Goal: Task Accomplishment & Management: Manage account settings

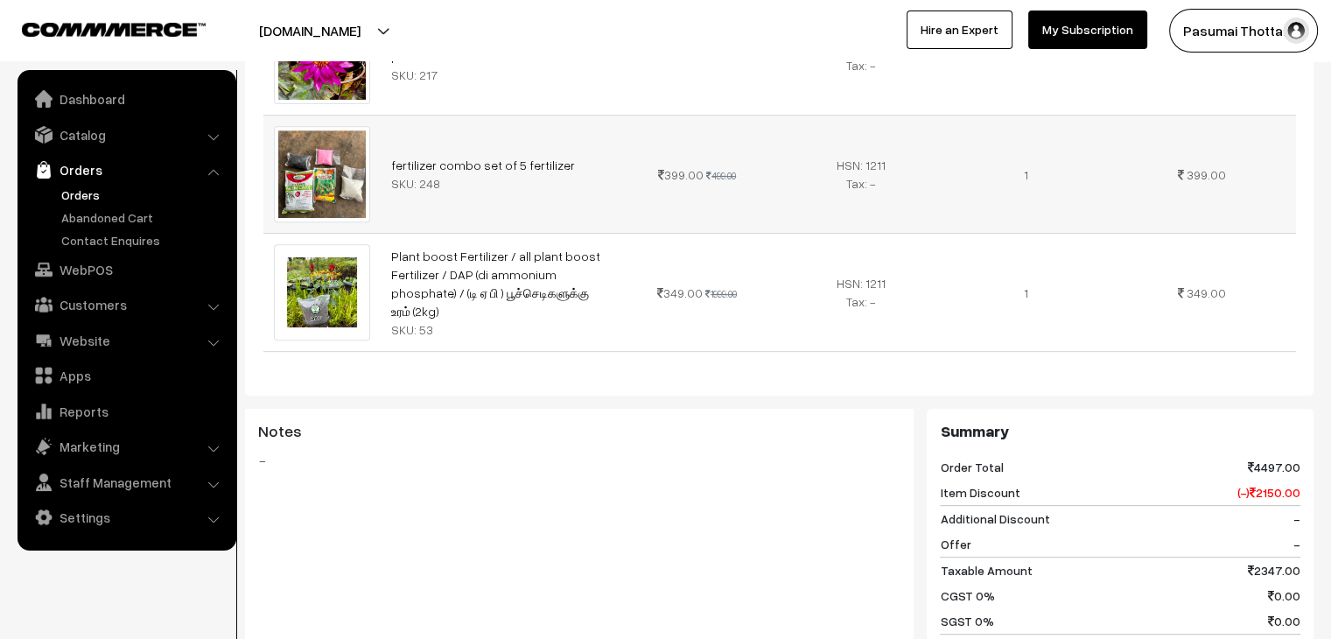
scroll to position [462, 0]
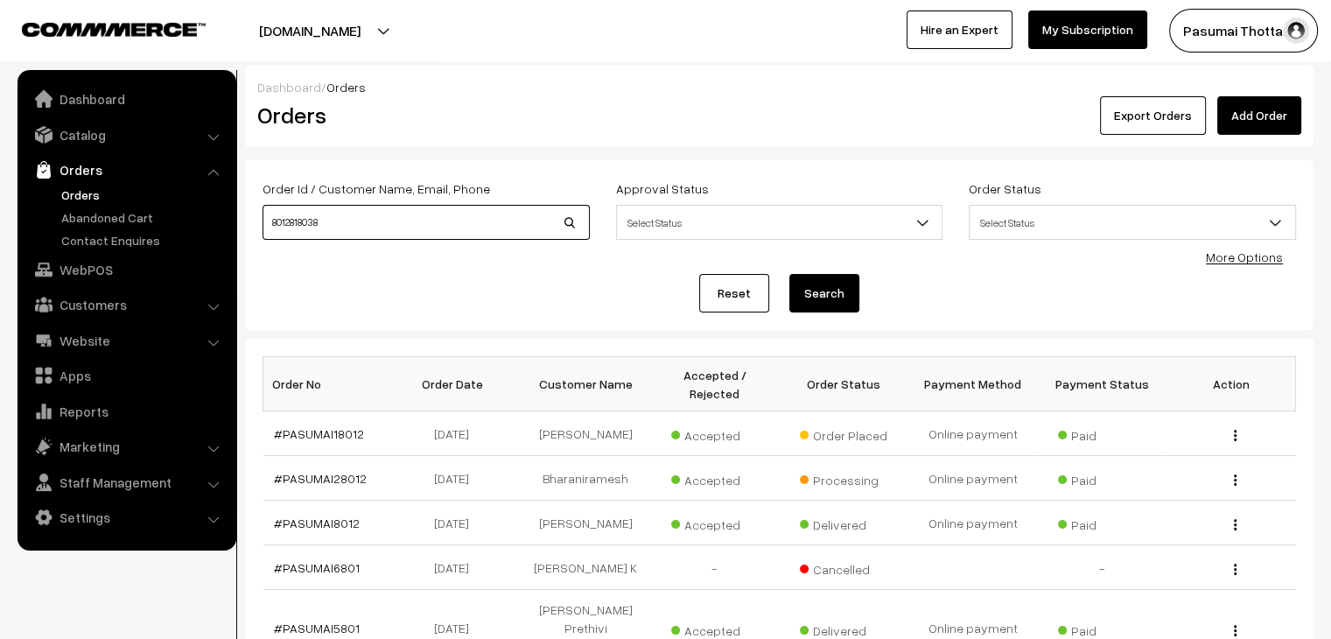
click at [398, 212] on input "8012818038" at bounding box center [426, 222] width 327 height 35
type input "8"
type input "37098"
click at [789, 274] on button "Search" at bounding box center [824, 293] width 70 height 39
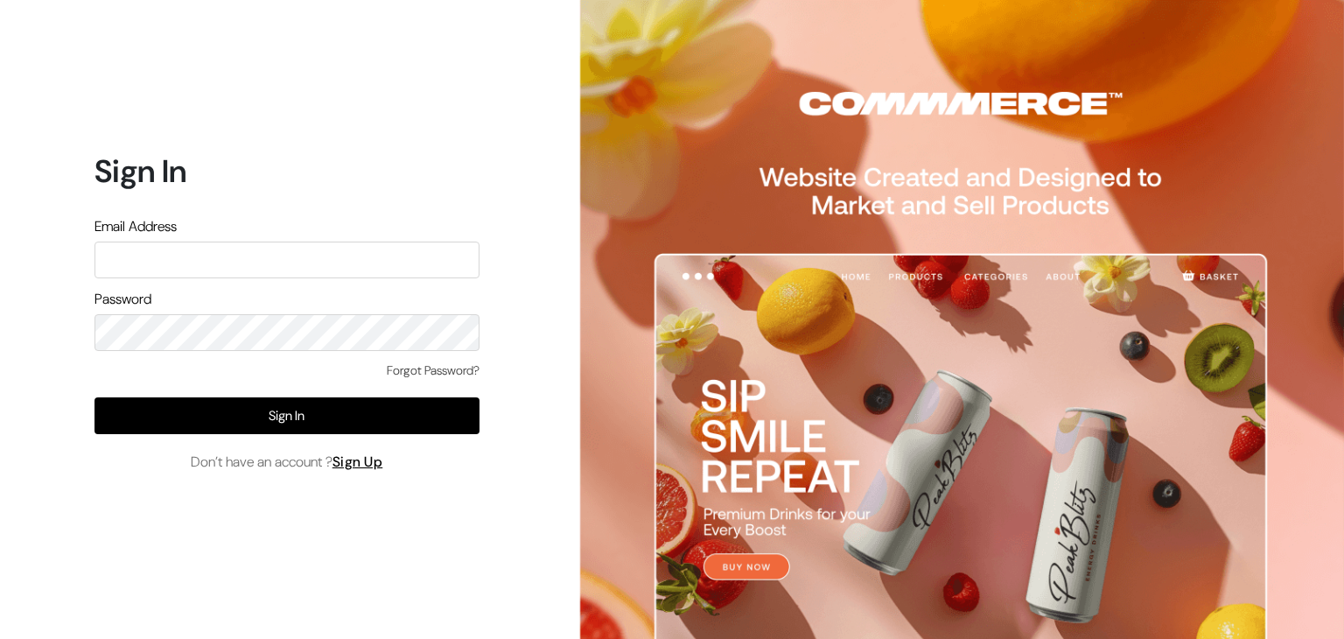
type input "pasumaithottakalaiofficial@gmail.com"
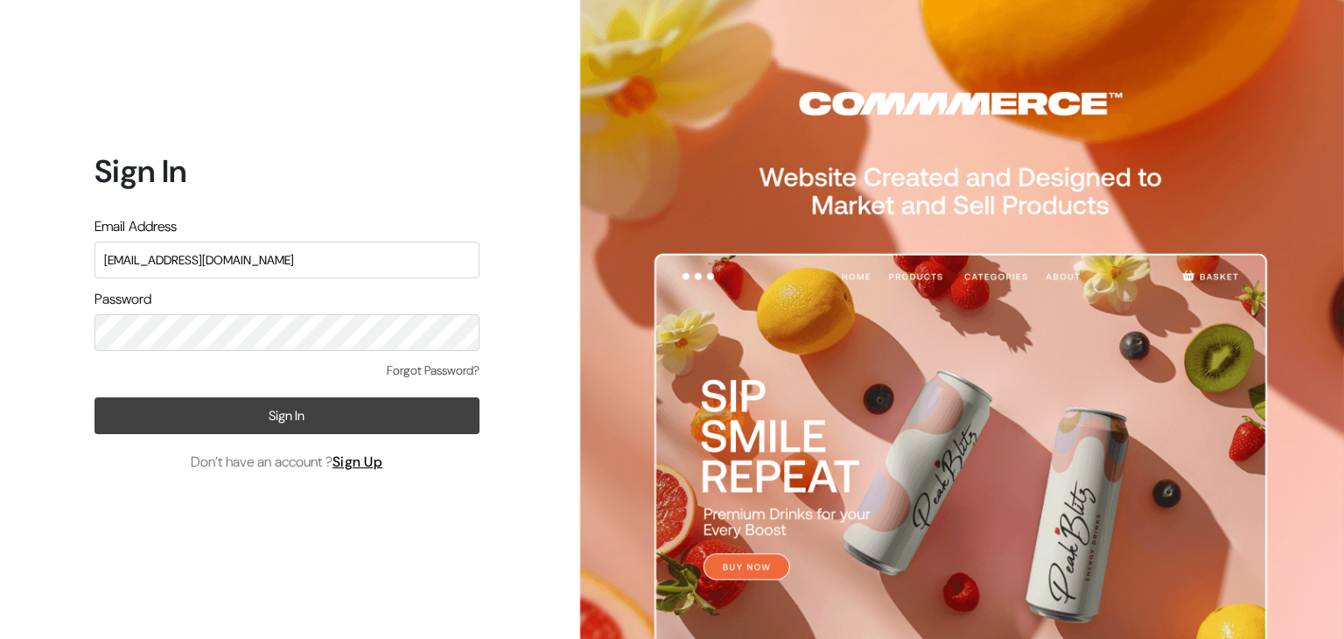
drag, startPoint x: 303, startPoint y: 375, endPoint x: 311, endPoint y: 410, distance: 35.9
click at [309, 391] on div "Forgot Password?" at bounding box center [287, 379] width 385 height 36
click at [312, 413] on button "Sign In" at bounding box center [287, 415] width 385 height 37
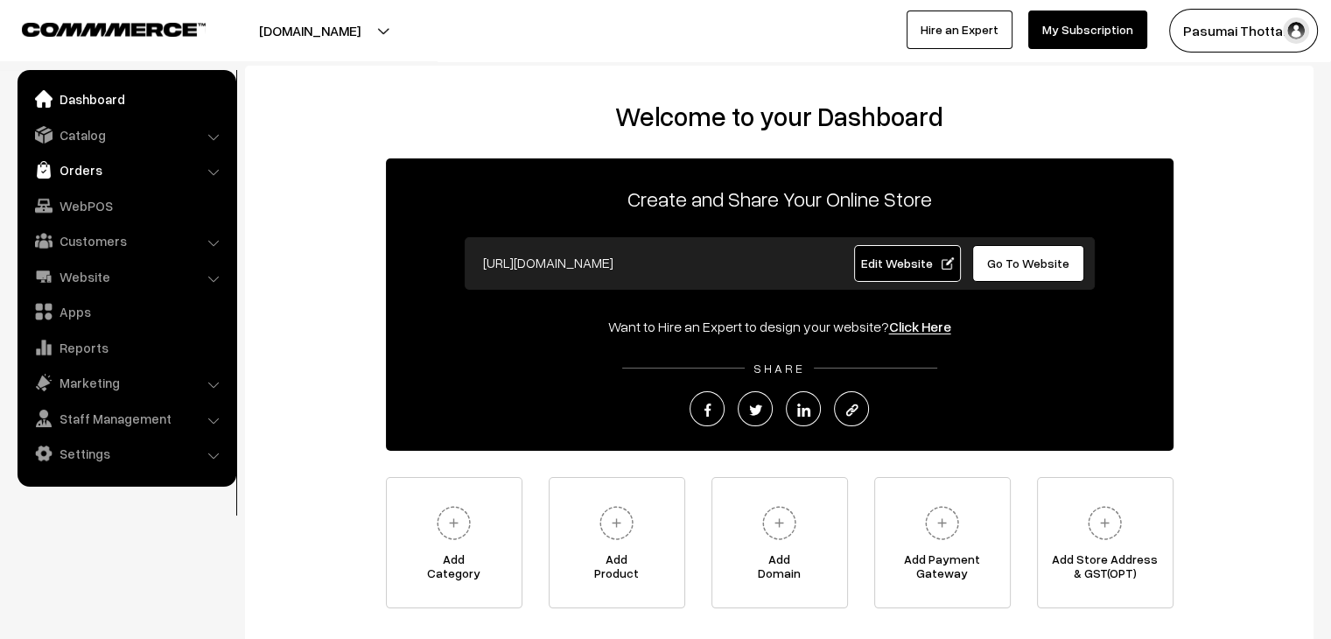
click at [85, 175] on link "Orders" at bounding box center [126, 170] width 208 height 32
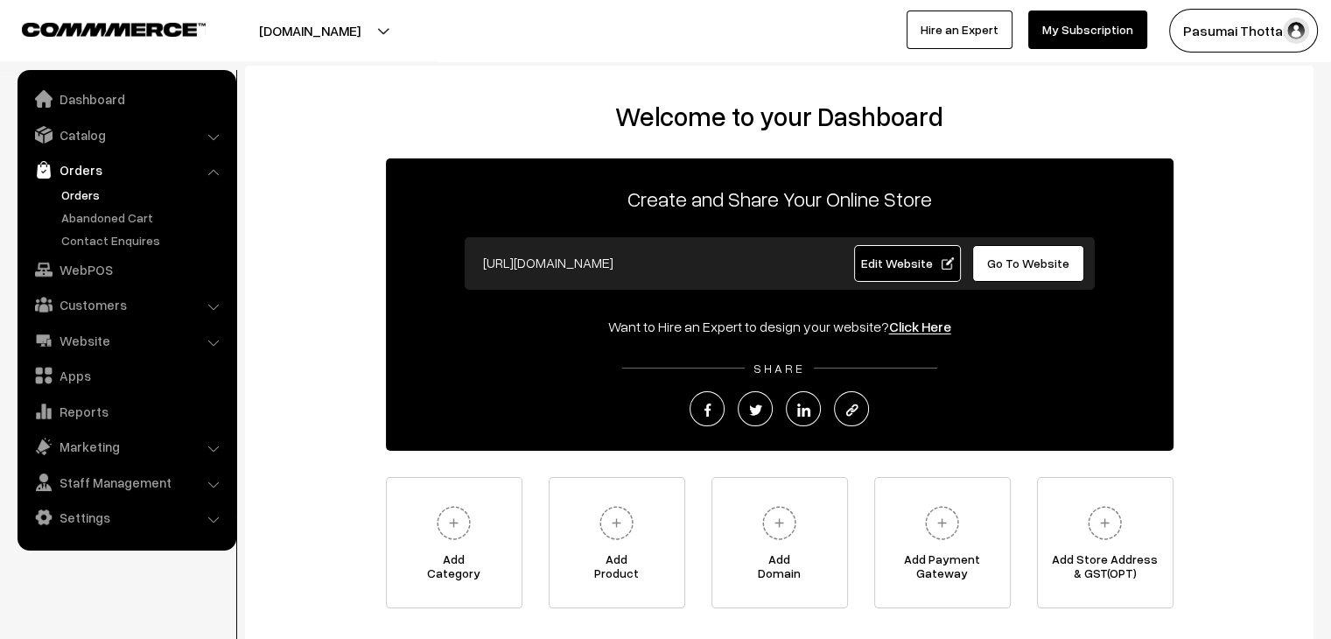
click at [102, 193] on link "Orders" at bounding box center [143, 195] width 173 height 18
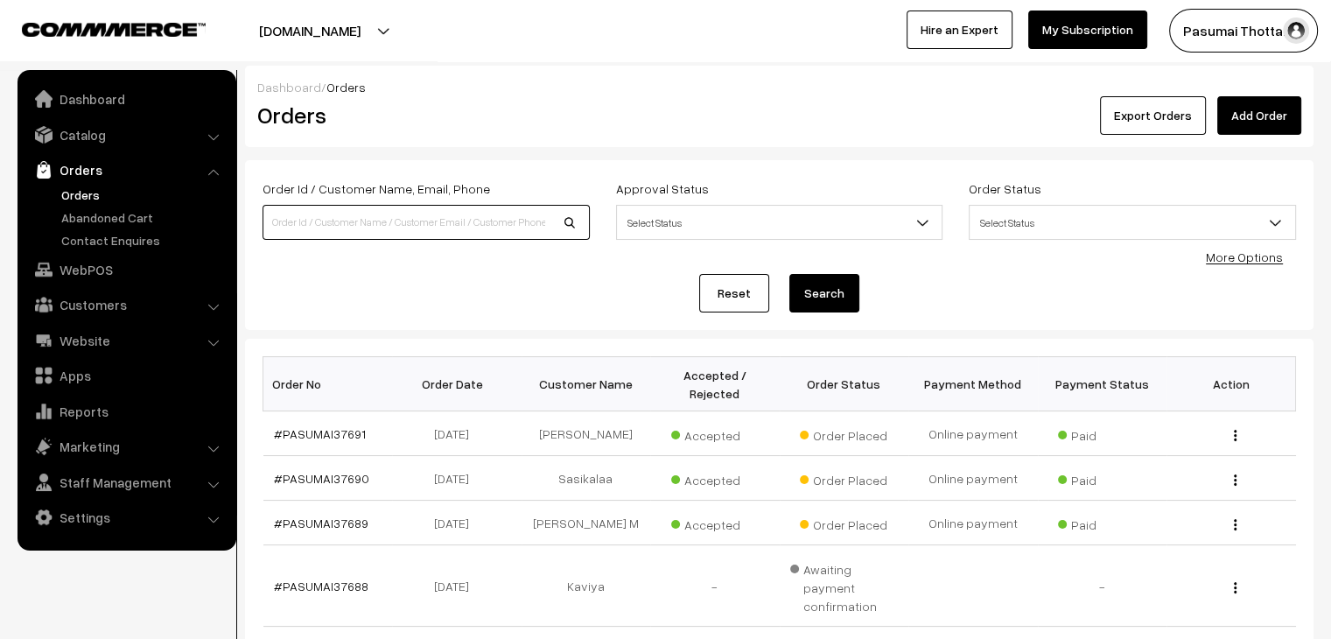
click at [400, 207] on input at bounding box center [426, 222] width 327 height 35
type input "37098"
click at [789, 274] on button "Search" at bounding box center [824, 293] width 70 height 39
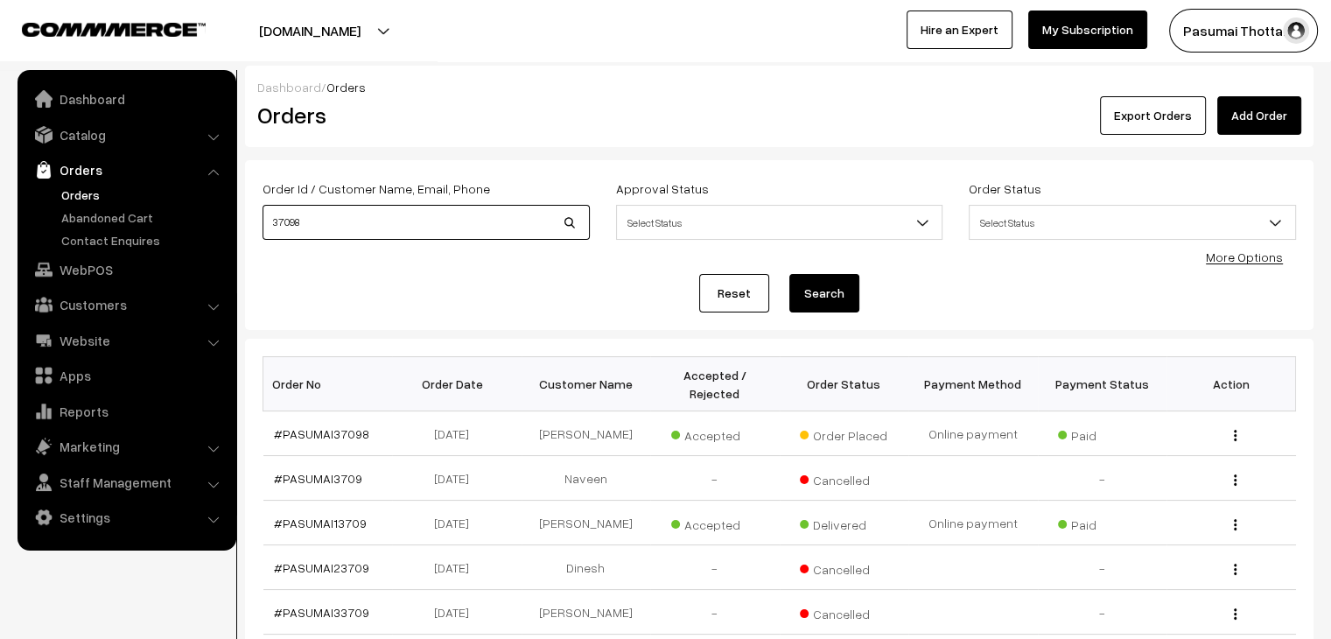
click at [375, 218] on input "37098" at bounding box center [426, 222] width 327 height 35
type input "3"
type input "36780"
click at [789, 274] on button "Search" at bounding box center [824, 293] width 70 height 39
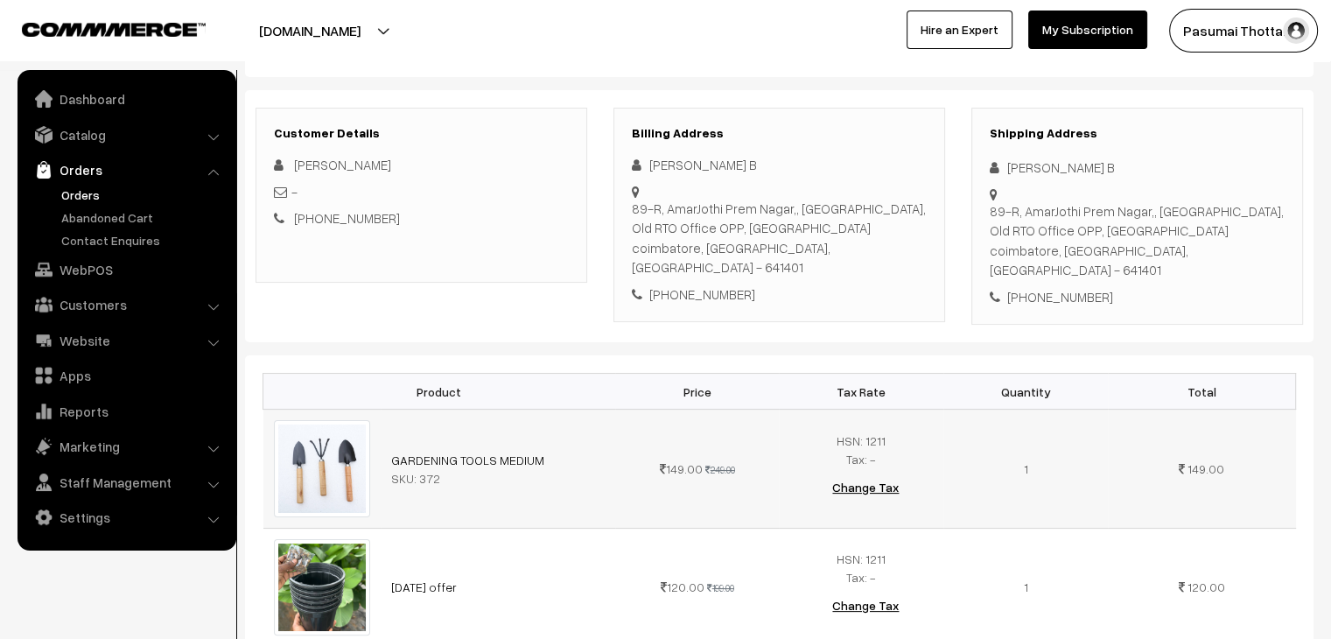
scroll to position [74, 0]
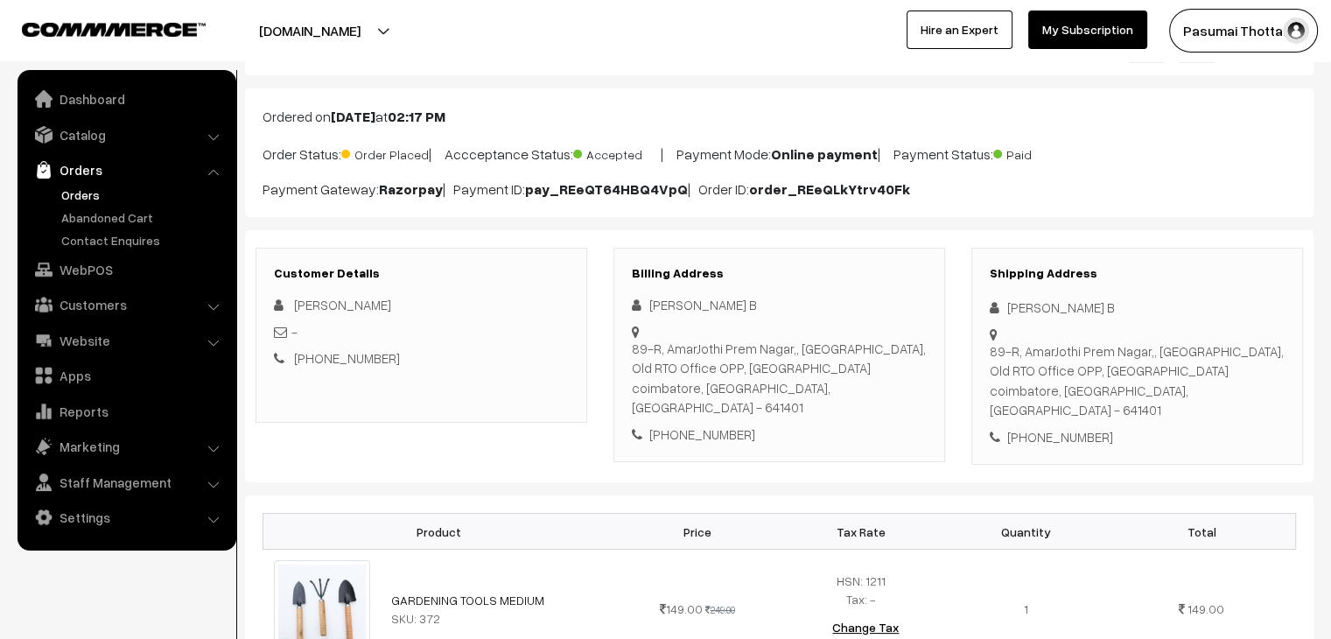
click at [2, 591] on nav "Dashboard Catalog" at bounding box center [118, 389] width 236 height 639
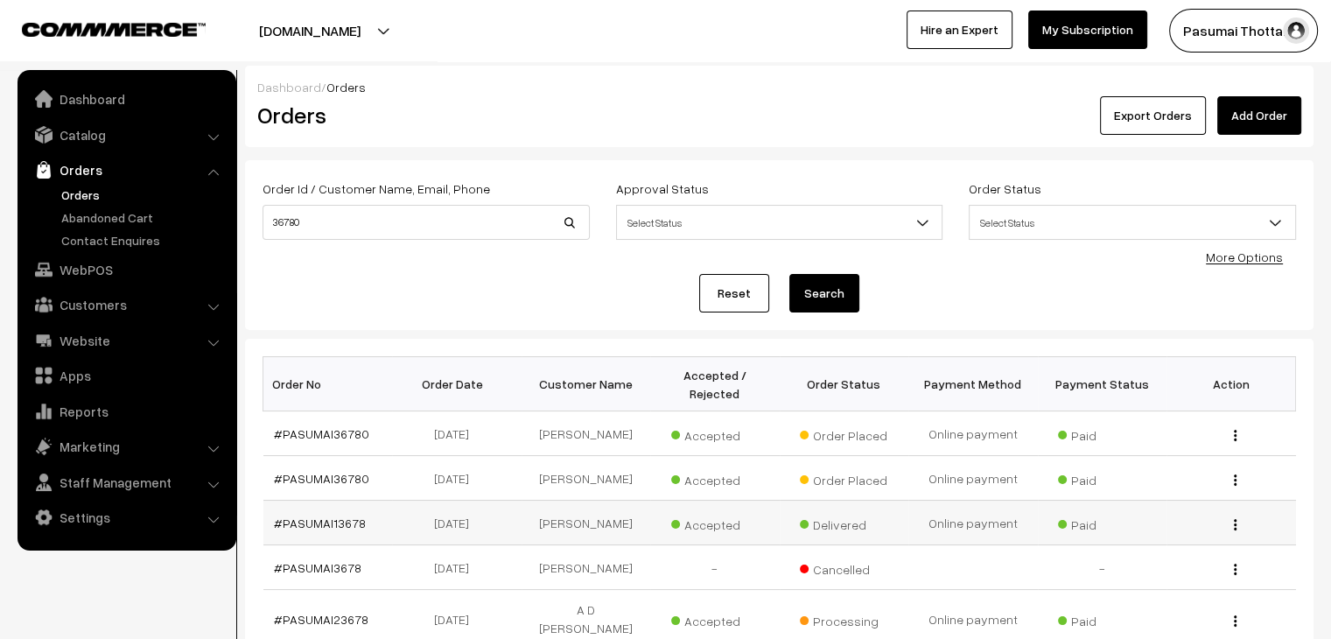
drag, startPoint x: 324, startPoint y: 460, endPoint x: 396, endPoint y: 517, distance: 92.3
click at [396, 517] on td "16-08-2024" at bounding box center [457, 523] width 130 height 45
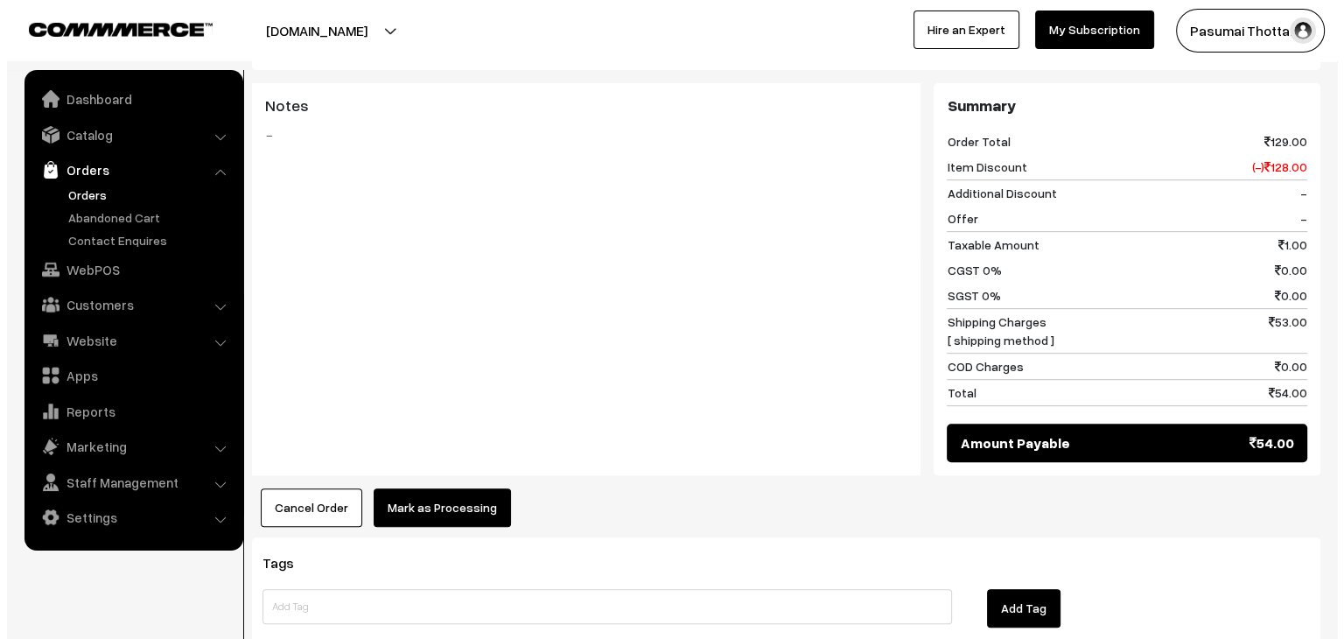
scroll to position [700, 0]
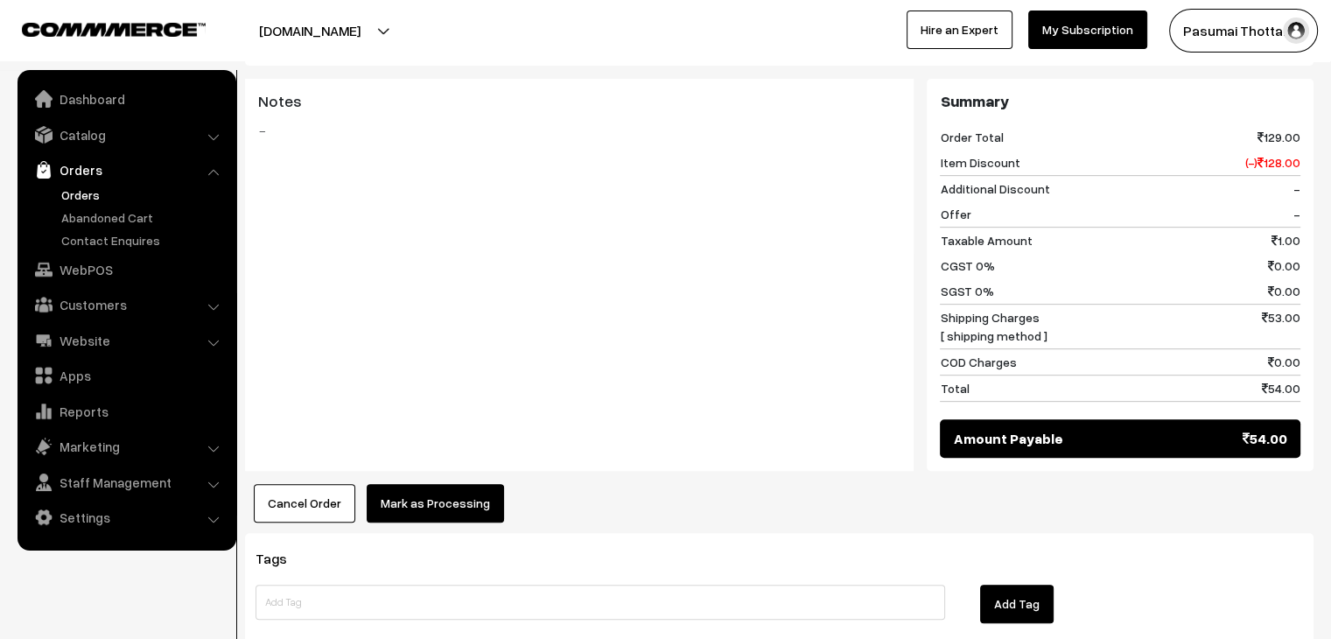
click at [413, 484] on button "Mark as Processing" at bounding box center [435, 503] width 137 height 39
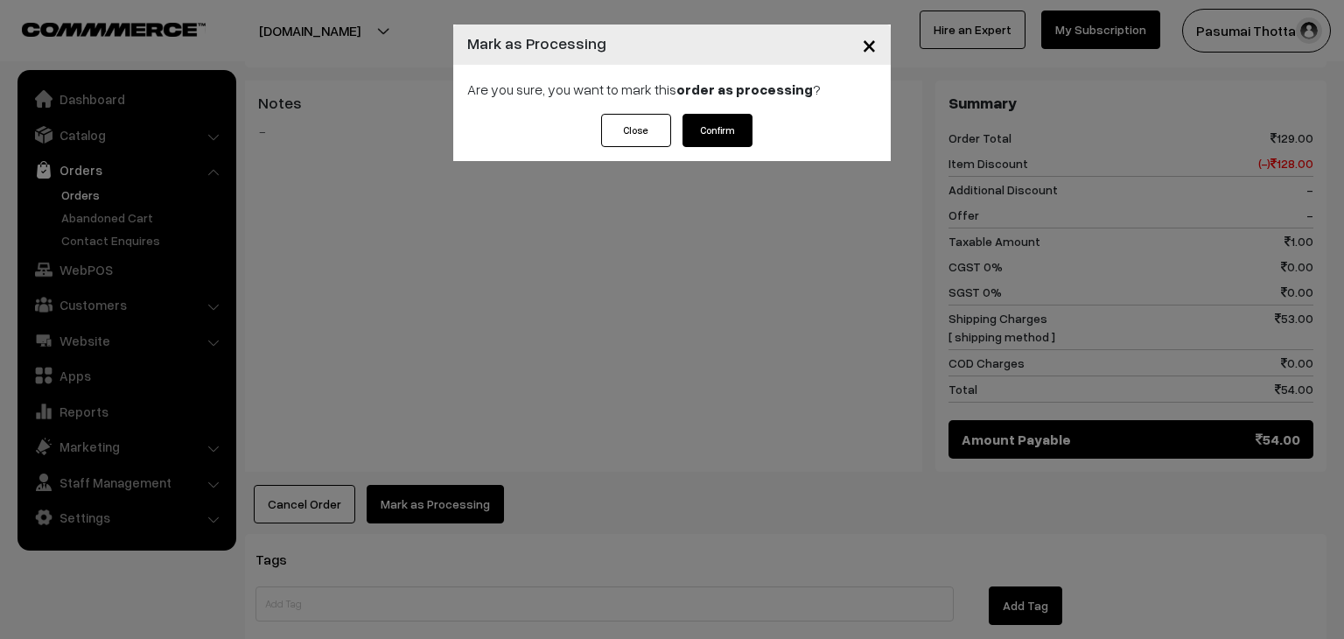
click at [708, 125] on button "Confirm" at bounding box center [718, 130] width 70 height 33
